Goal: Transaction & Acquisition: Purchase product/service

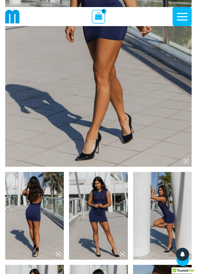
scroll to position [152, 0]
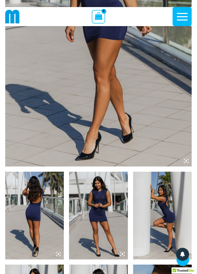
click at [38, 208] on img at bounding box center [34, 216] width 59 height 88
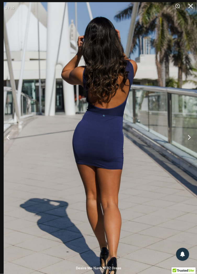
click at [8, 147] on button "Previous" at bounding box center [10, 137] width 20 height 26
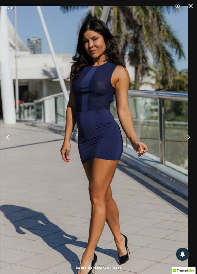
click at [189, 148] on button "Next" at bounding box center [187, 137] width 20 height 26
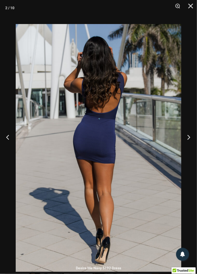
click at [189, 147] on button "Next" at bounding box center [187, 137] width 20 height 26
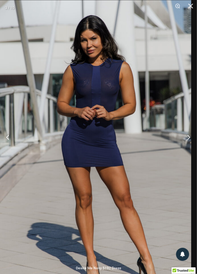
click at [188, 148] on button "Next" at bounding box center [187, 137] width 20 height 26
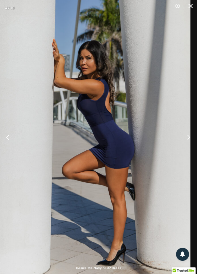
click at [190, 148] on button "Next" at bounding box center [187, 137] width 20 height 26
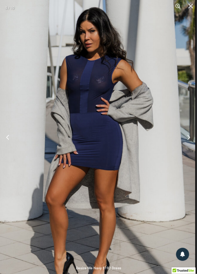
click at [191, 145] on button "Next" at bounding box center [187, 137] width 20 height 26
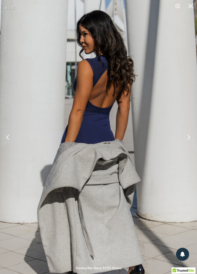
click at [189, 150] on button "Next" at bounding box center [187, 137] width 20 height 26
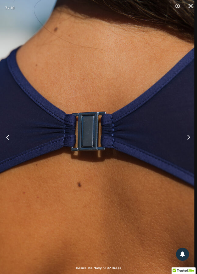
click at [189, 149] on button "Next" at bounding box center [187, 137] width 20 height 26
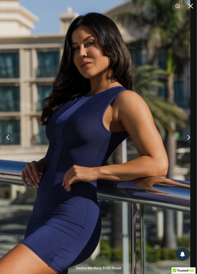
click at [188, 148] on button "Next" at bounding box center [187, 137] width 20 height 26
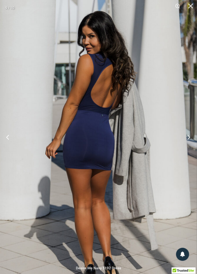
click at [189, 148] on button "Next" at bounding box center [187, 137] width 20 height 26
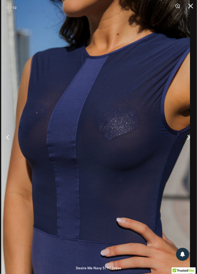
click at [189, 146] on button "Next" at bounding box center [187, 137] width 20 height 26
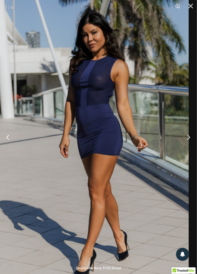
click at [188, 146] on button "Next" at bounding box center [187, 137] width 20 height 26
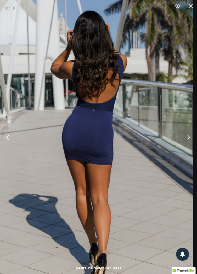
click at [187, 146] on button "Next" at bounding box center [187, 137] width 20 height 26
